Goal: Task Accomplishment & Management: Use online tool/utility

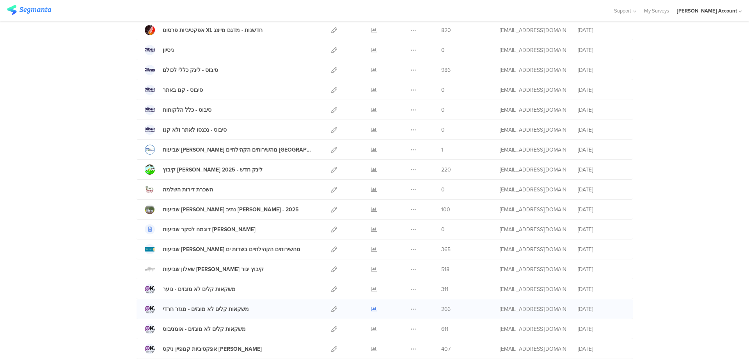
scroll to position [260, 0]
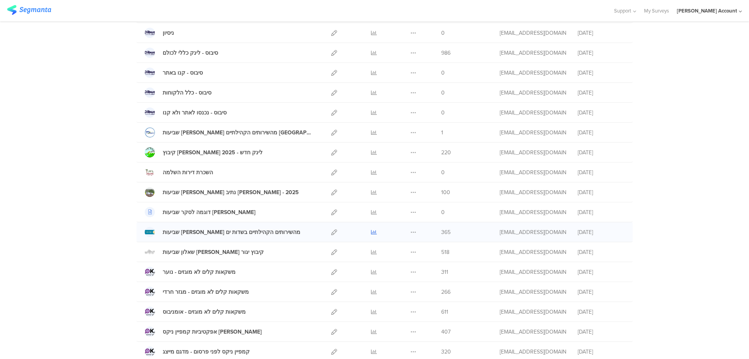
click at [371, 231] on icon at bounding box center [374, 232] width 6 height 6
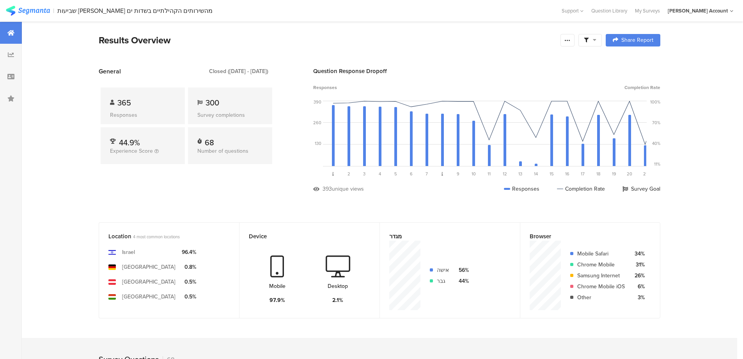
click at [593, 42] on span at bounding box center [590, 40] width 12 height 7
click at [632, 61] on span at bounding box center [630, 62] width 12 height 6
click at [571, 40] on icon at bounding box center [568, 40] width 6 height 6
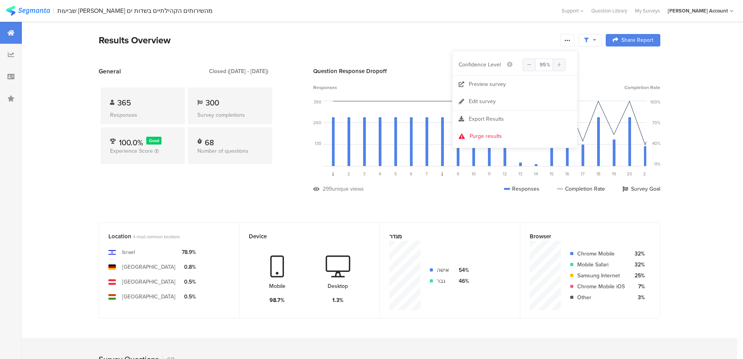
click at [487, 117] on span "Export Results" at bounding box center [486, 119] width 35 height 8
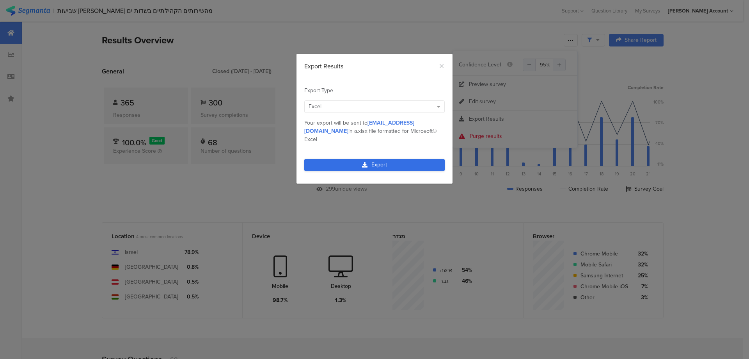
click at [412, 159] on link "Export" at bounding box center [374, 165] width 140 height 12
